Goal: Information Seeking & Learning: Learn about a topic

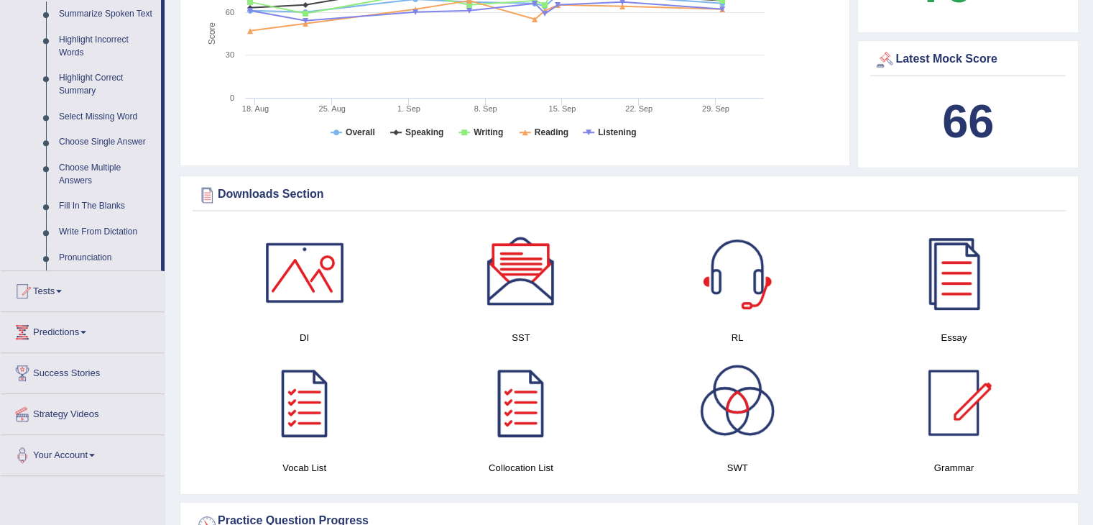
scroll to position [664, 0]
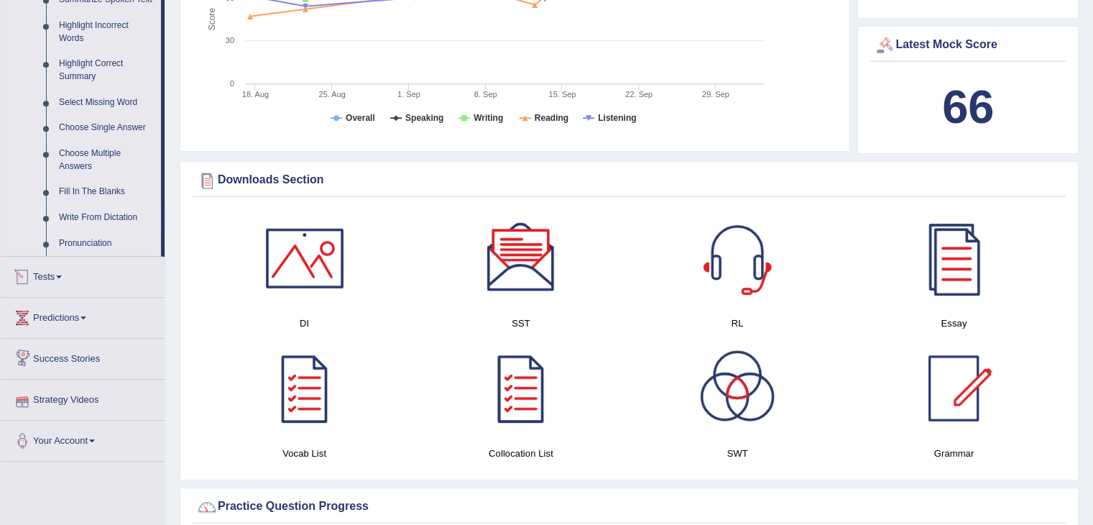
click at [78, 219] on link "Write From Dictation" at bounding box center [106, 218] width 109 height 26
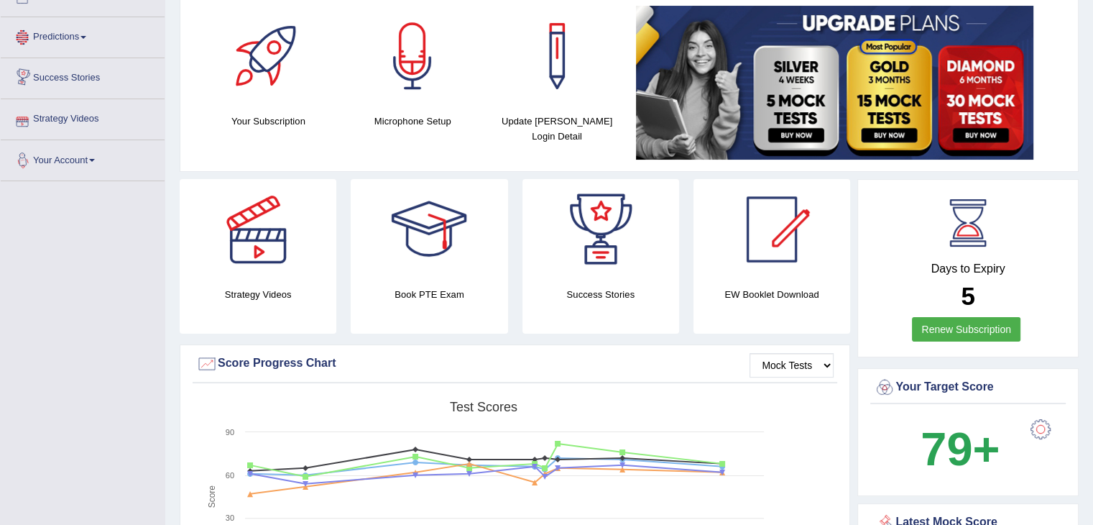
scroll to position [259, 0]
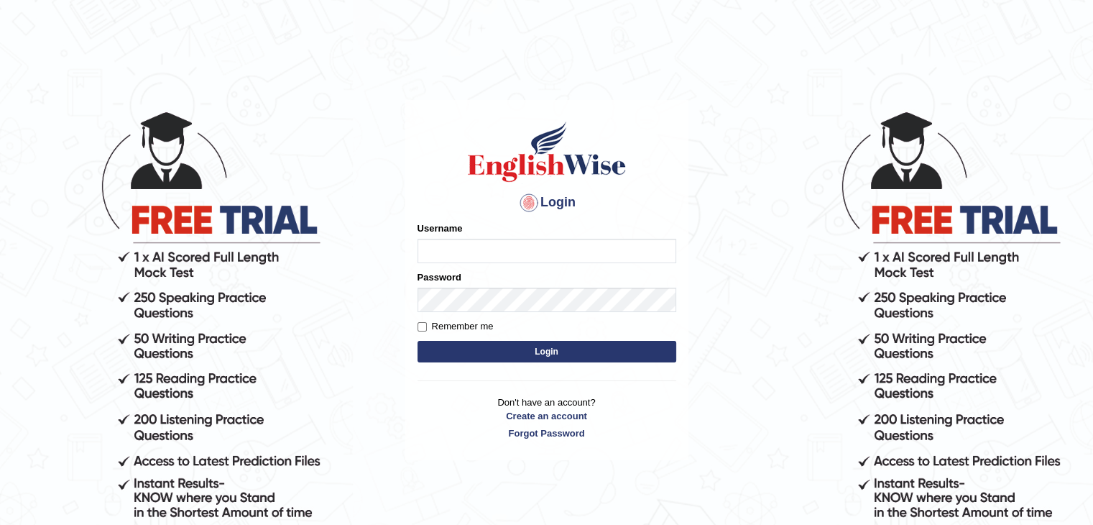
drag, startPoint x: 0, startPoint y: 0, endPoint x: 475, endPoint y: 254, distance: 539.0
click at [475, 254] on input "Username" at bounding box center [547, 251] width 259 height 24
type input "nipenyogesh"
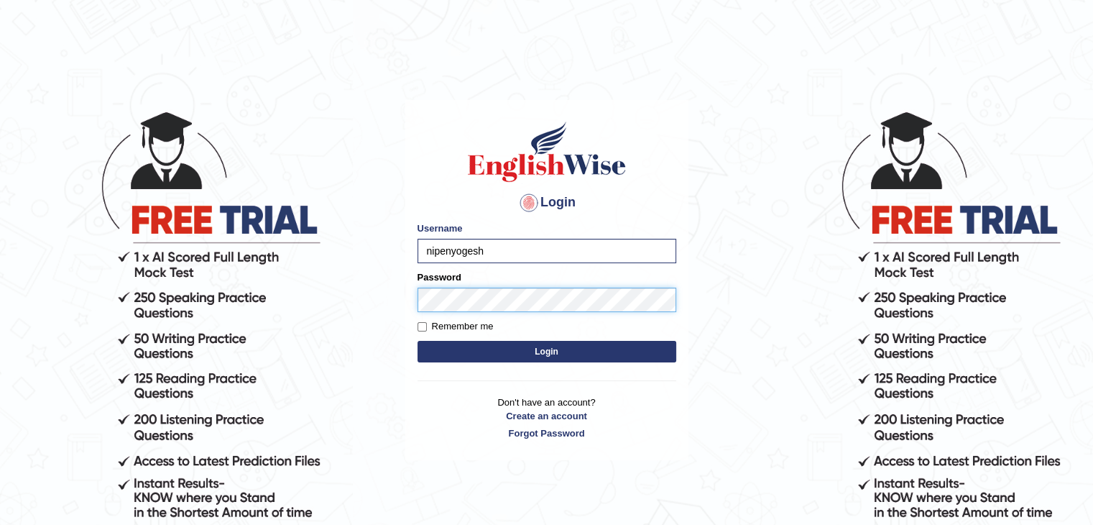
click at [418, 341] on button "Login" at bounding box center [547, 352] width 259 height 22
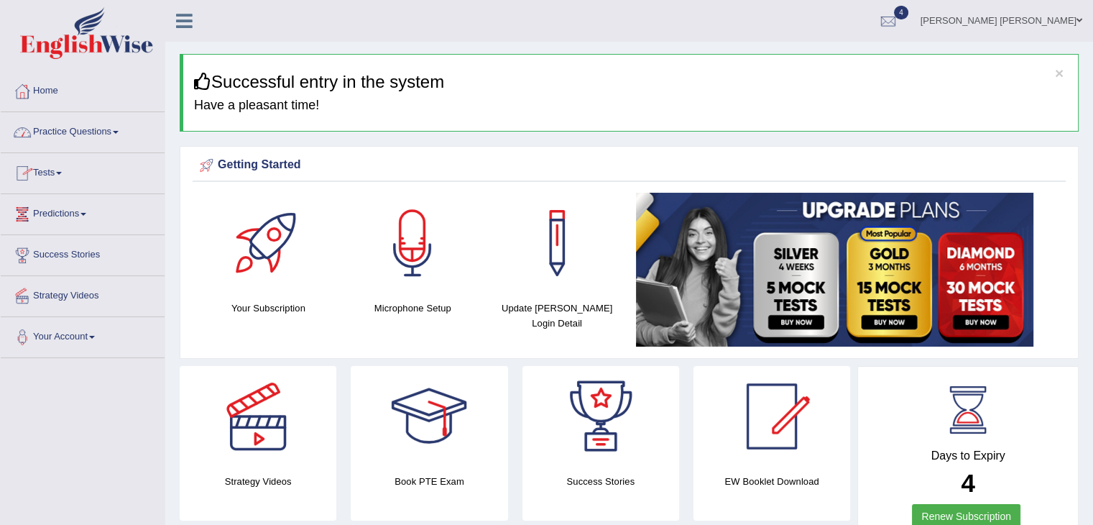
click at [46, 127] on link "Practice Questions" at bounding box center [83, 130] width 164 height 36
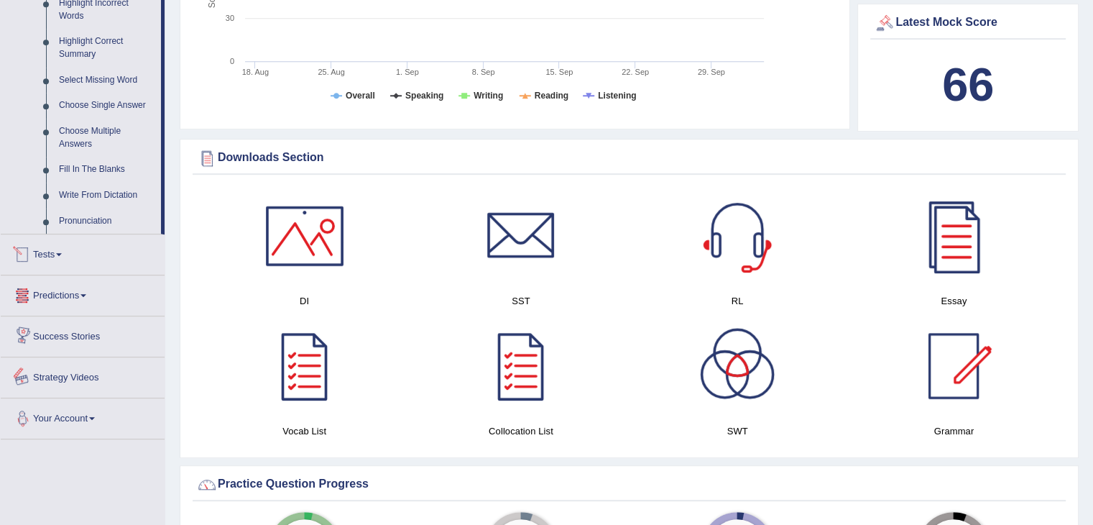
scroll to position [683, 0]
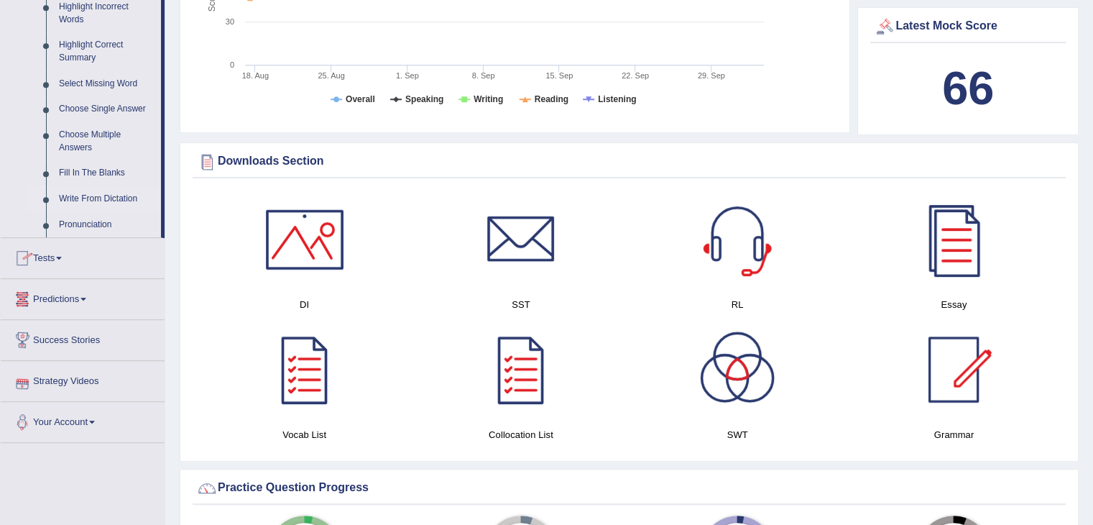
click at [88, 199] on link "Write From Dictation" at bounding box center [106, 199] width 109 height 26
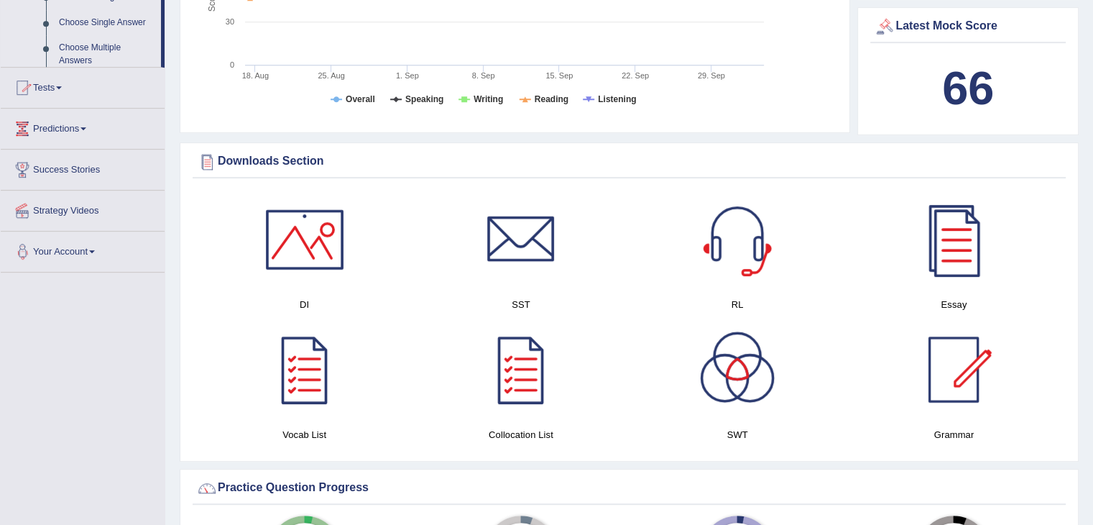
scroll to position [264, 0]
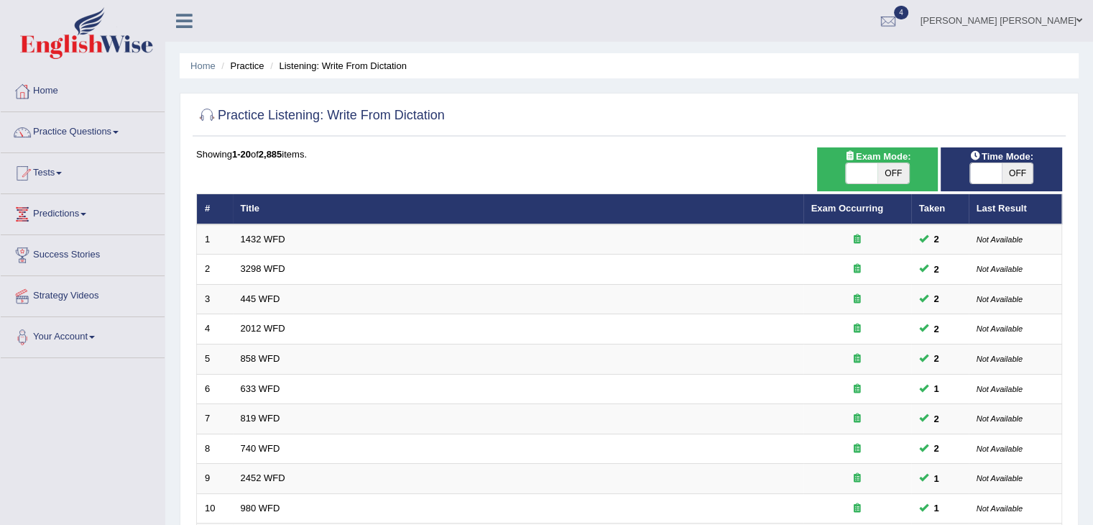
click at [877, 167] on span at bounding box center [862, 173] width 32 height 20
checkbox input "true"
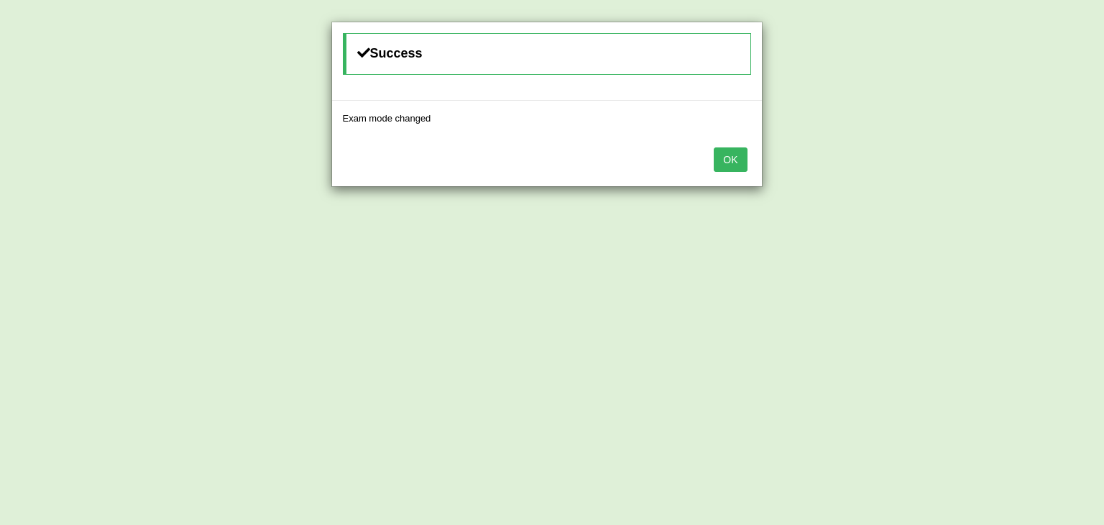
click at [736, 167] on button "OK" at bounding box center [730, 159] width 33 height 24
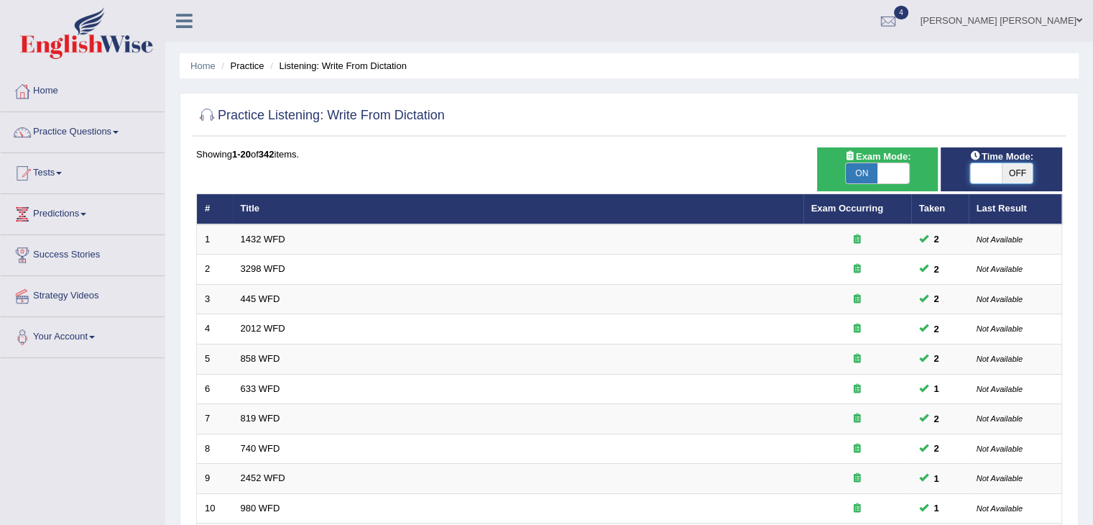
click at [989, 179] on span at bounding box center [986, 173] width 32 height 20
checkbox input "true"
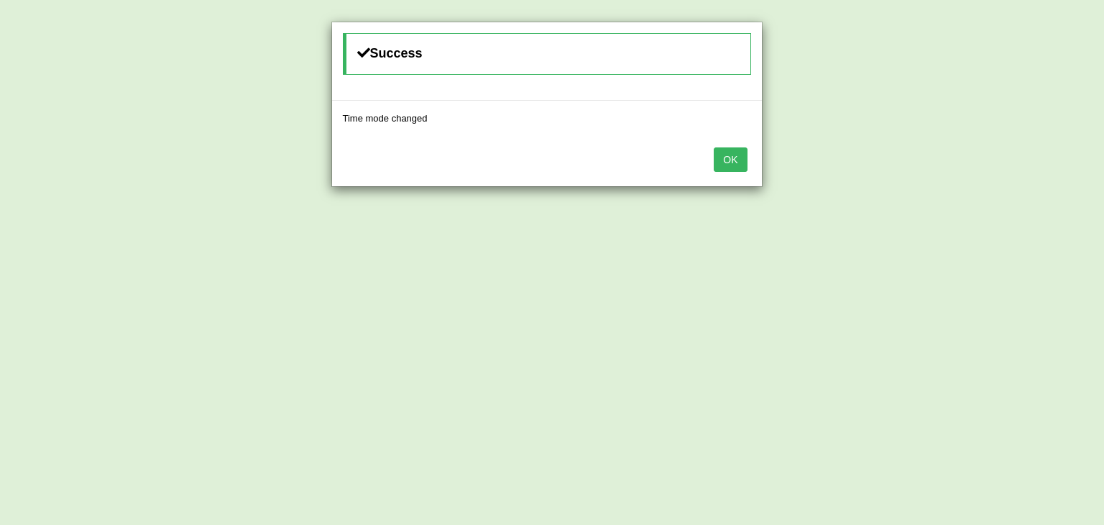
click at [727, 165] on button "OK" at bounding box center [730, 159] width 33 height 24
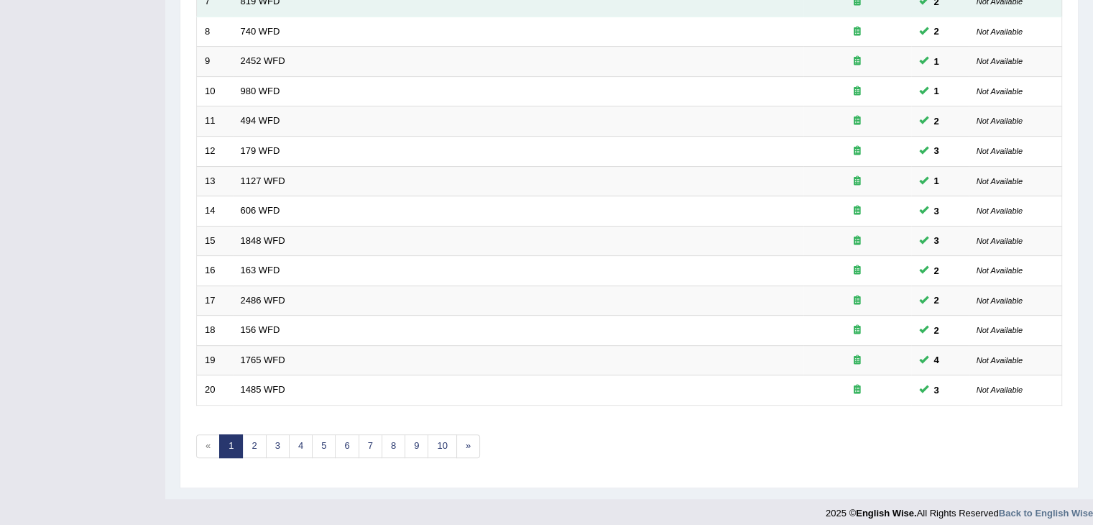
scroll to position [423, 0]
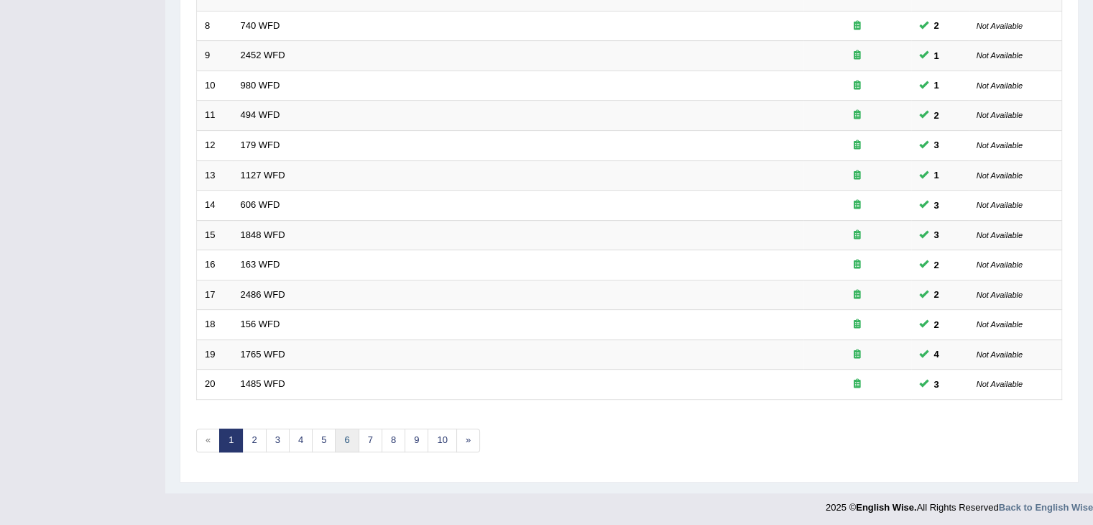
click at [339, 441] on link "6" at bounding box center [347, 440] width 24 height 24
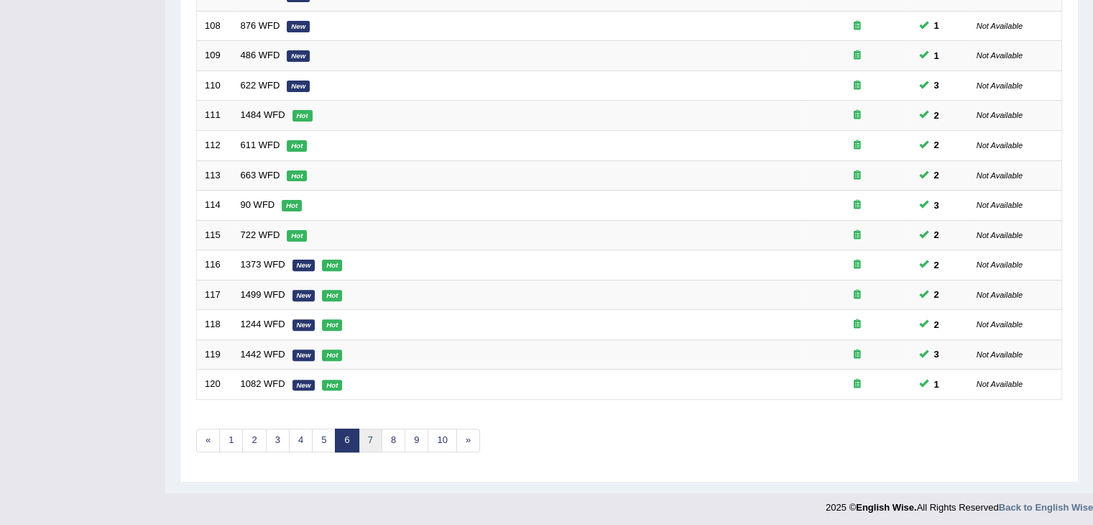
click at [365, 428] on link "7" at bounding box center [371, 440] width 24 height 24
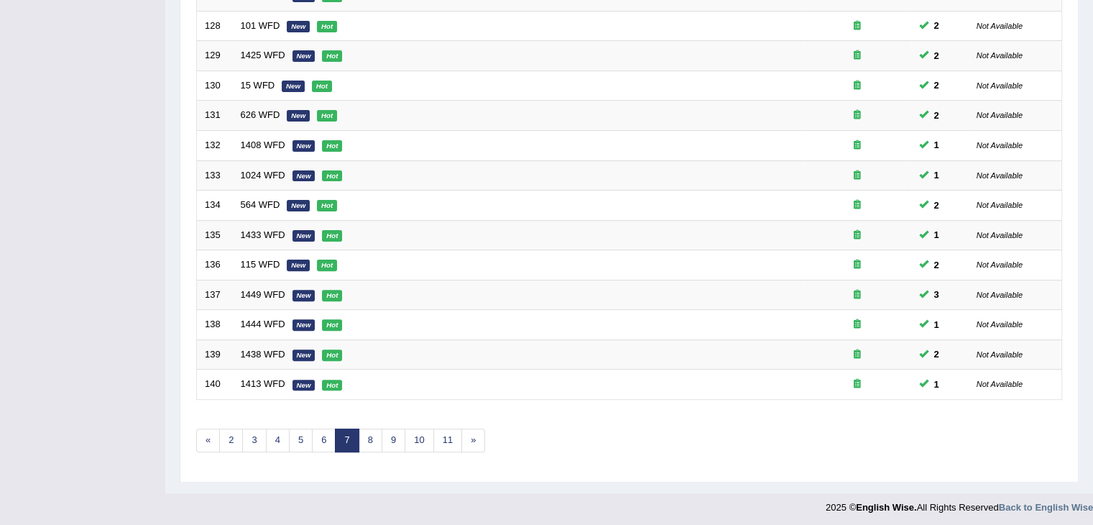
scroll to position [423, 0]
click at [374, 435] on link "8" at bounding box center [371, 440] width 24 height 24
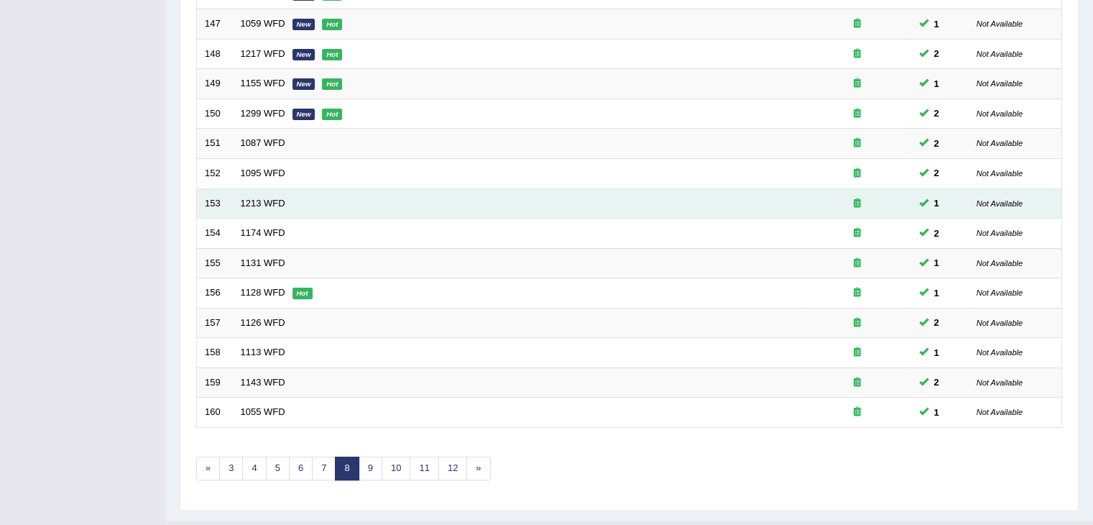
scroll to position [423, 0]
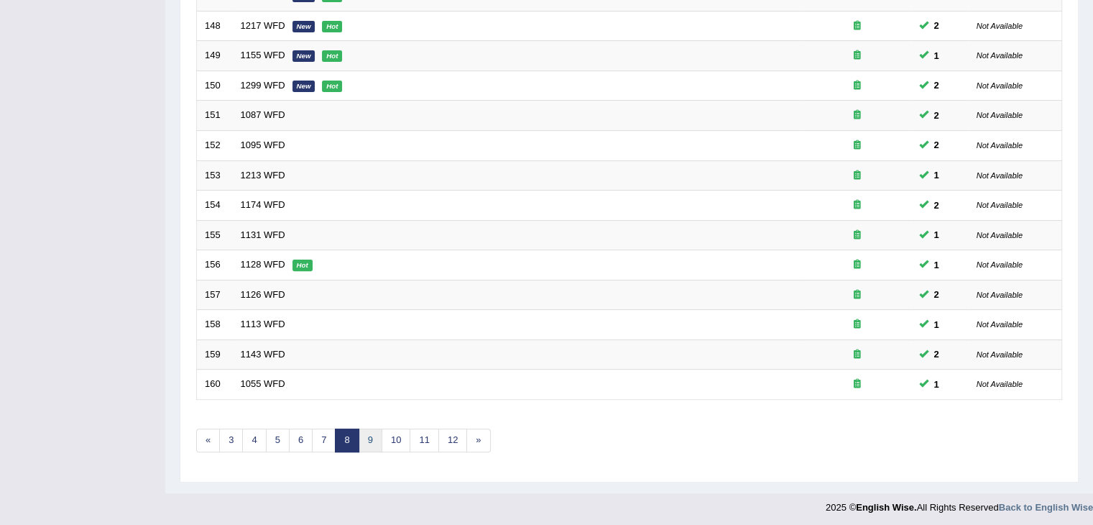
click at [371, 437] on link "9" at bounding box center [371, 440] width 24 height 24
